Goal: Use online tool/utility

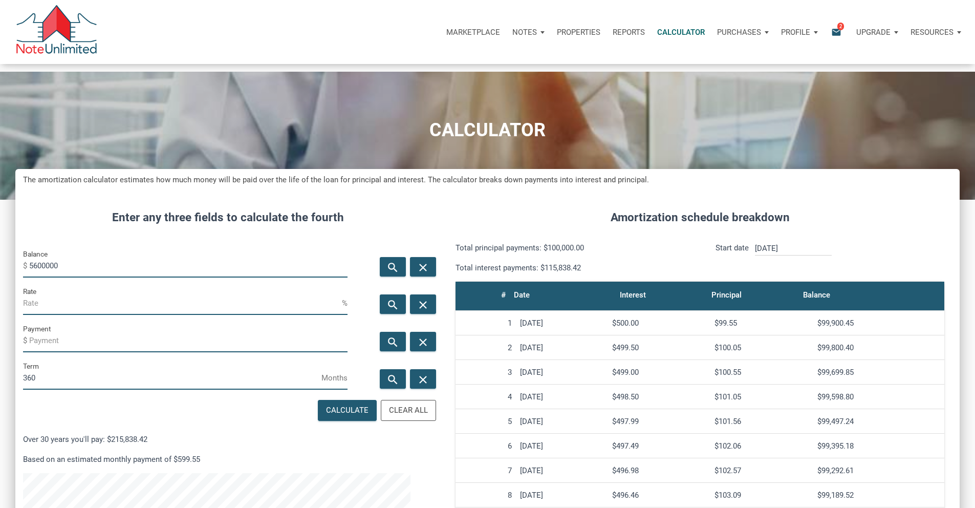
scroll to position [626, 929]
click at [136, 277] on input "5600000" at bounding box center [188, 265] width 318 height 23
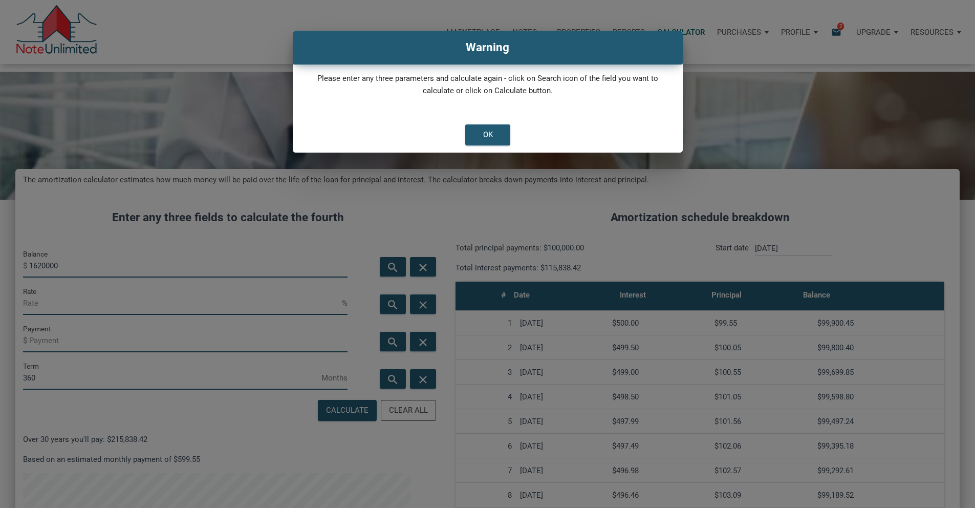
type input "1620000"
drag, startPoint x: 511, startPoint y: 146, endPoint x: 497, endPoint y: 164, distance: 22.9
click at [511, 117] on div "Please enter any three parameters and calculate again - click on Search icon of…" at bounding box center [488, 94] width 390 height 45
click at [490, 141] on div "OK" at bounding box center [488, 135] width 10 height 12
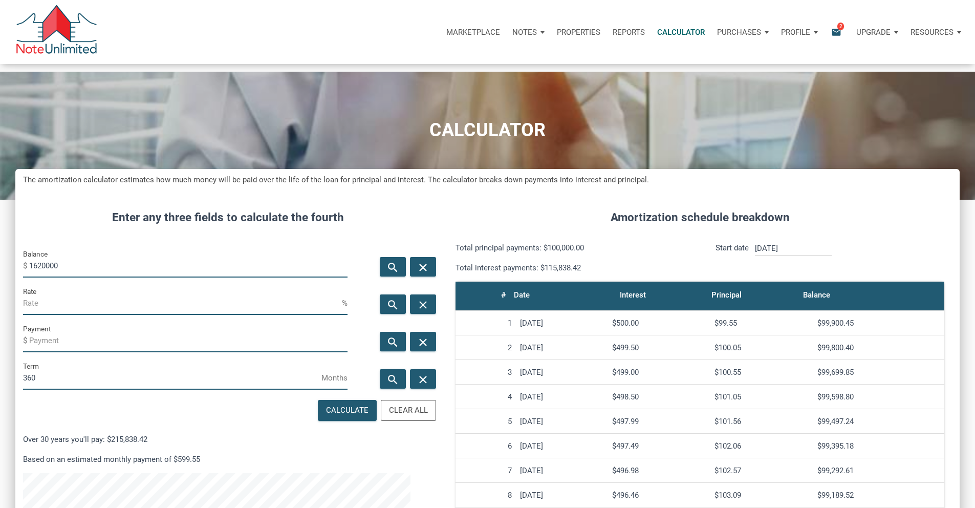
click at [118, 315] on input "Rate" at bounding box center [182, 303] width 319 height 23
type input "7"
click at [93, 352] on input "Payment" at bounding box center [188, 340] width 318 height 23
click at [326, 416] on div "Calculate" at bounding box center [347, 410] width 42 height 12
type input "-10777.9"
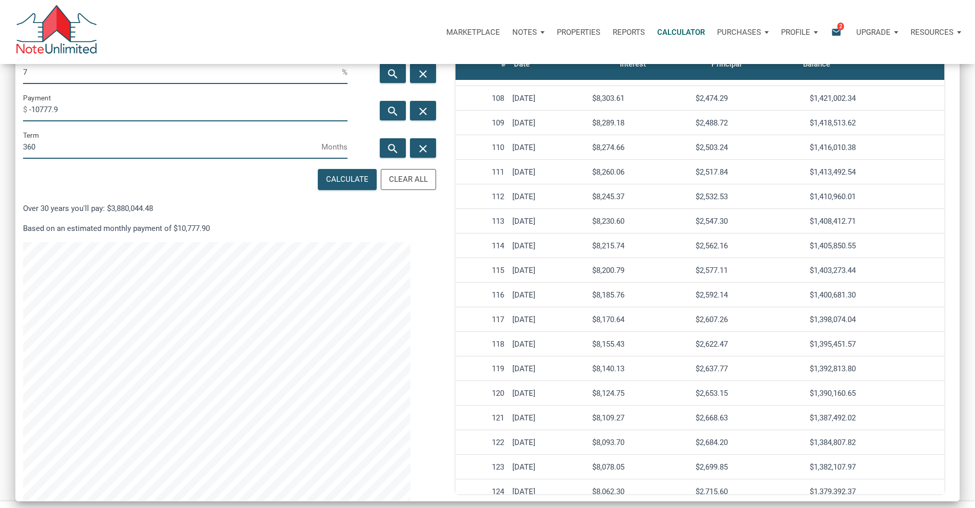
scroll to position [2625, 0]
drag, startPoint x: 806, startPoint y: 317, endPoint x: 871, endPoint y: 315, distance: 65.6
copy div "$1,449,764.80"
